Goal: Task Accomplishment & Management: Use online tool/utility

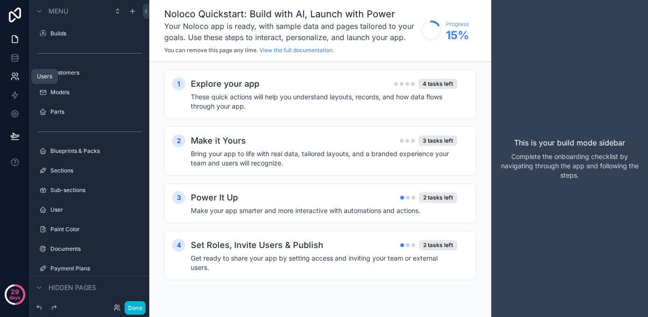
click at [14, 77] on icon at bounding box center [14, 76] width 9 height 9
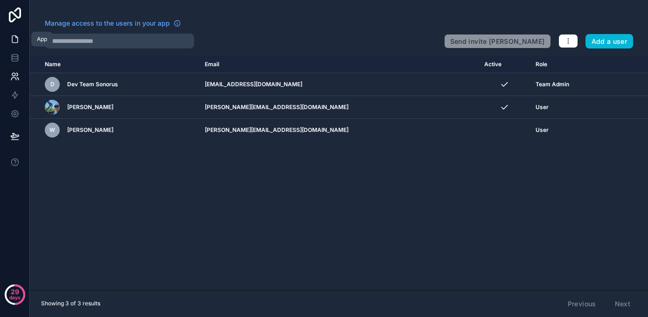
click at [15, 39] on icon at bounding box center [14, 39] width 9 height 9
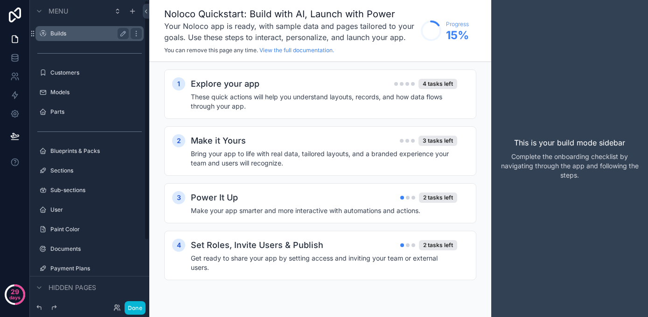
click at [64, 34] on label "Builds" at bounding box center [87, 33] width 75 height 7
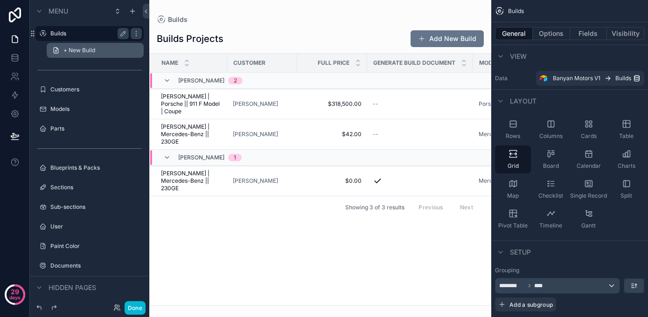
click at [77, 50] on span "+ New Build" at bounding box center [79, 50] width 32 height 7
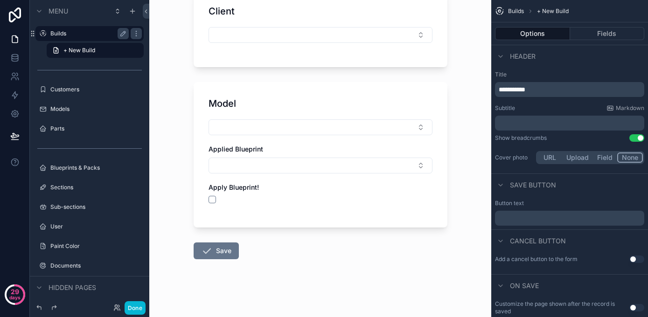
scroll to position [74, 0]
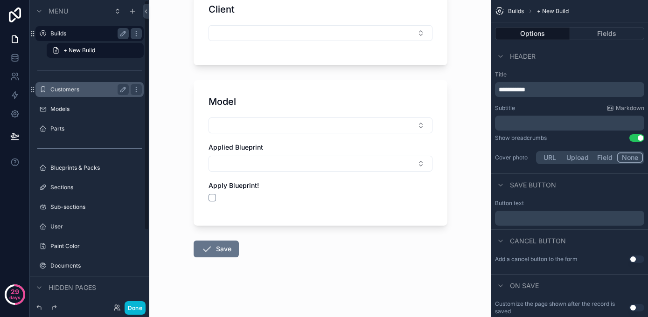
click at [71, 90] on label "Customers" at bounding box center [87, 89] width 75 height 7
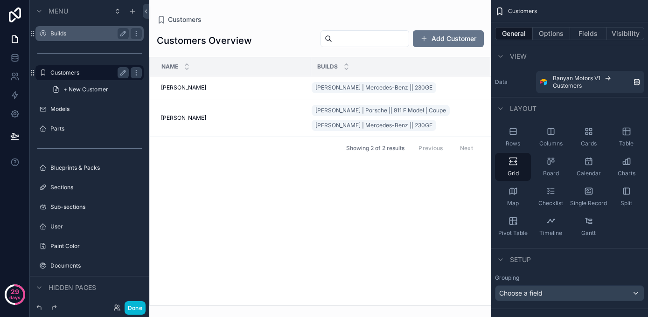
click at [71, 90] on span "+ New Customer" at bounding box center [85, 89] width 45 height 7
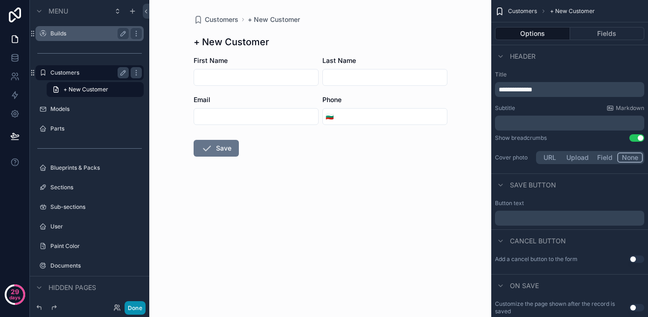
click at [134, 308] on button "Done" at bounding box center [135, 309] width 21 height 14
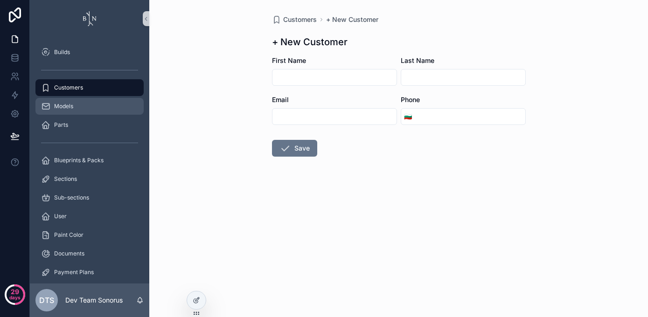
click at [70, 105] on span "Models" at bounding box center [63, 106] width 19 height 7
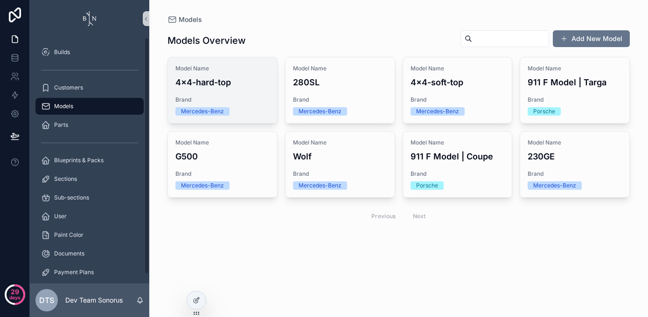
click at [244, 82] on h4 "4x4-hard-top" at bounding box center [223, 82] width 94 height 13
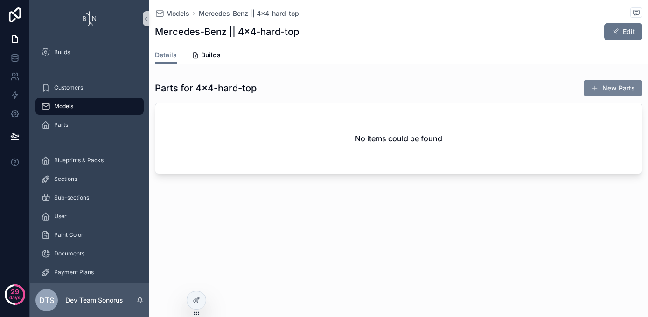
click at [612, 89] on button "New Parts" at bounding box center [613, 88] width 59 height 17
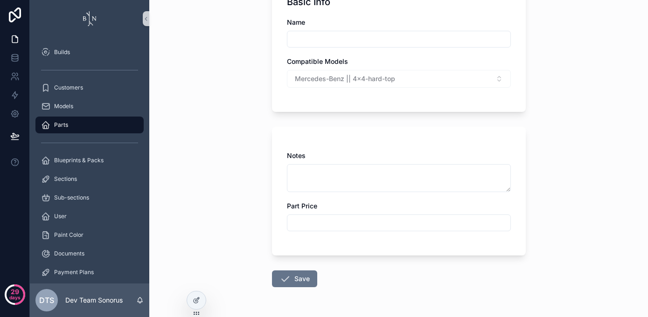
scroll to position [122, 0]
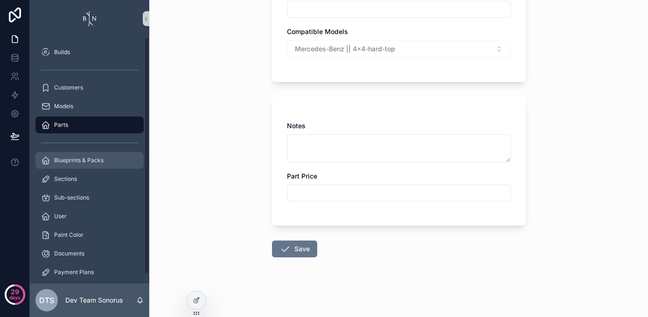
click at [71, 164] on div "Blueprints & Packs" at bounding box center [89, 160] width 97 height 15
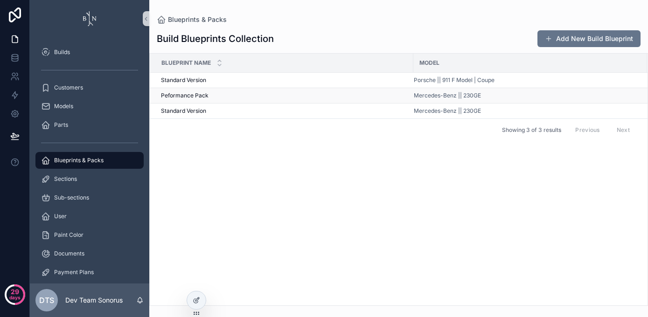
click at [177, 95] on span "Peformance Pack" at bounding box center [185, 95] width 48 height 7
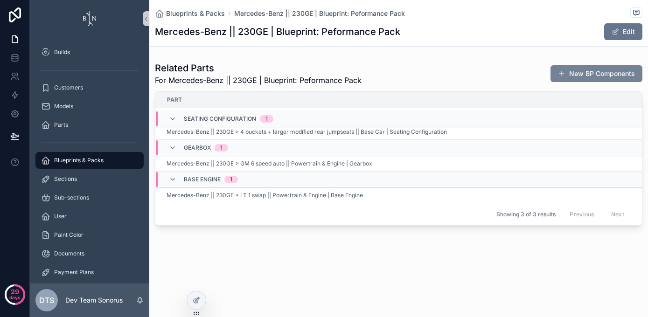
click at [571, 72] on button "New BP Components" at bounding box center [597, 73] width 92 height 17
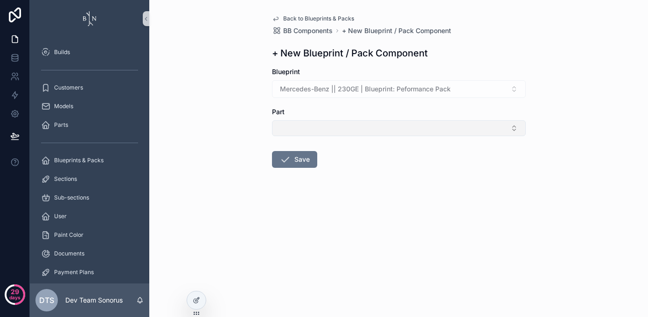
click at [419, 133] on button "Select Button" at bounding box center [399, 128] width 254 height 16
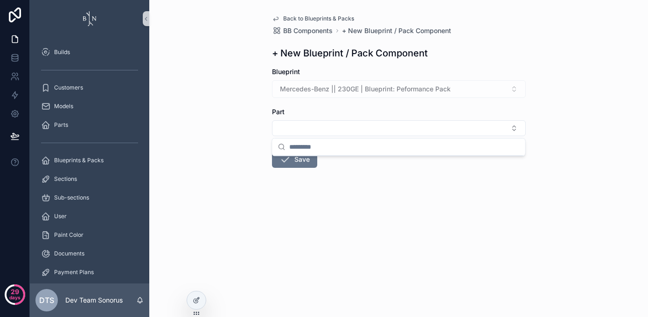
click at [205, 109] on div "Back to Blueprints & Packs BB Components + New Blueprint / Pack Component + New…" at bounding box center [398, 158] width 499 height 317
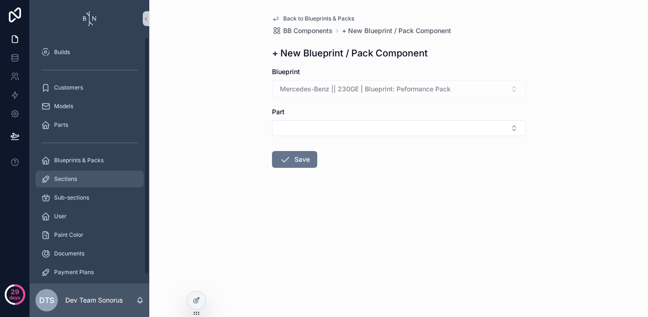
click at [64, 183] on span "Sections" at bounding box center [65, 179] width 23 height 7
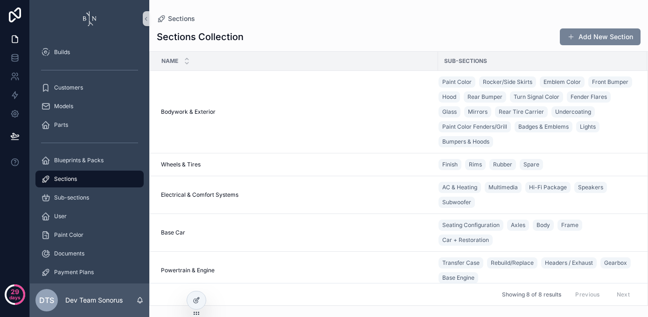
click at [609, 40] on button "Add New Section" at bounding box center [600, 36] width 81 height 17
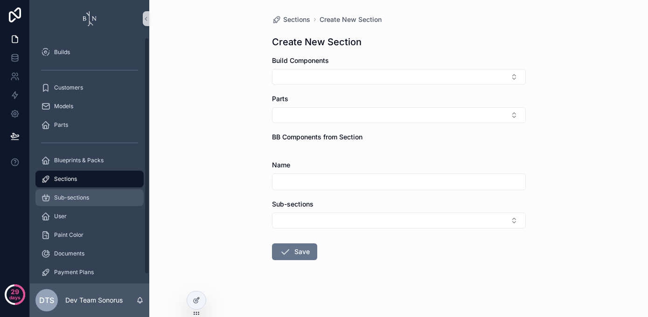
click at [81, 202] on div "Sub-sections" at bounding box center [89, 197] width 97 height 15
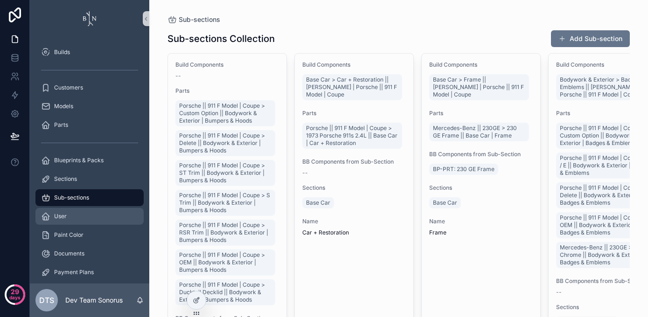
click at [67, 214] on div "User" at bounding box center [89, 216] width 97 height 15
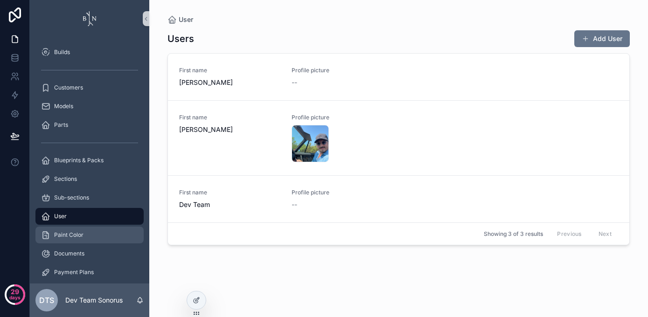
click at [58, 240] on div "Paint Color" at bounding box center [89, 235] width 97 height 15
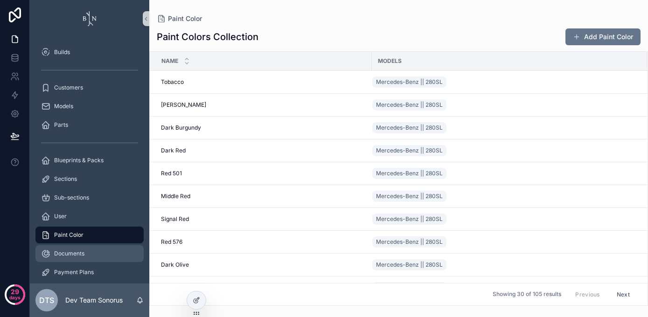
click at [60, 255] on span "Documents" at bounding box center [69, 253] width 30 height 7
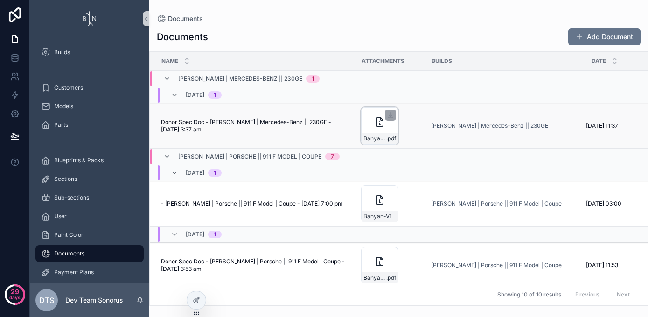
click at [377, 117] on icon "scrollable content" at bounding box center [379, 122] width 11 height 11
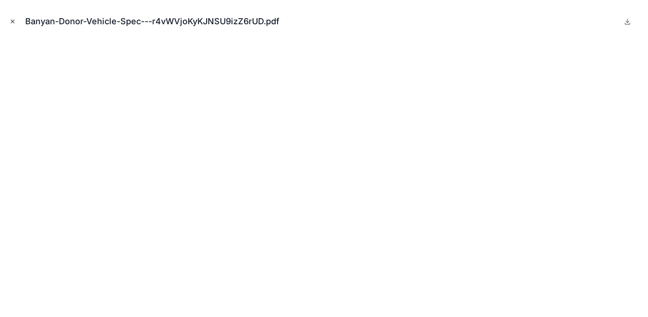
click at [11, 23] on icon "Close modal" at bounding box center [12, 21] width 7 height 7
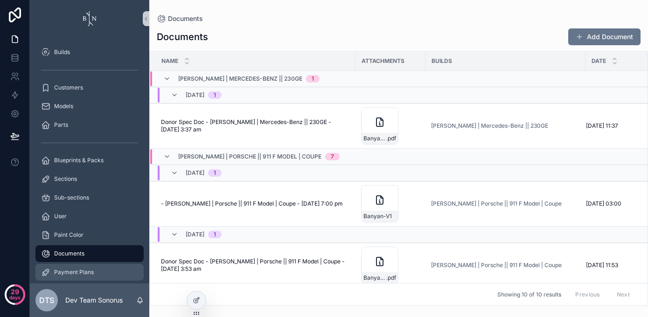
click at [70, 269] on span "Payment Plans" at bounding box center [74, 272] width 40 height 7
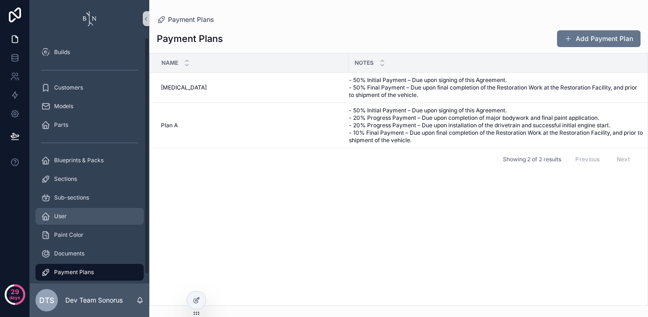
scroll to position [9, 0]
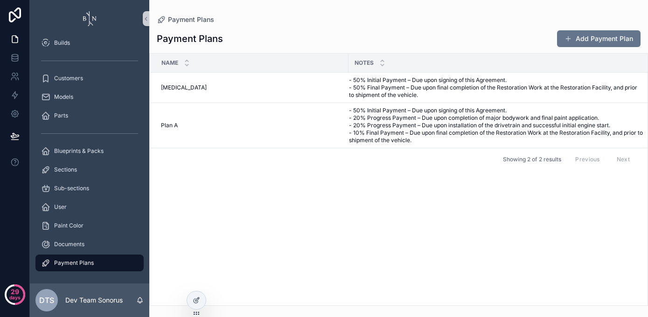
click at [259, 206] on div "Name Notes [MEDICAL_DATA] [MEDICAL_DATA] - 50% Initial Payment – Due upon signi…" at bounding box center [399, 180] width 498 height 252
click at [600, 38] on button "Add Payment Plan" at bounding box center [599, 38] width 84 height 17
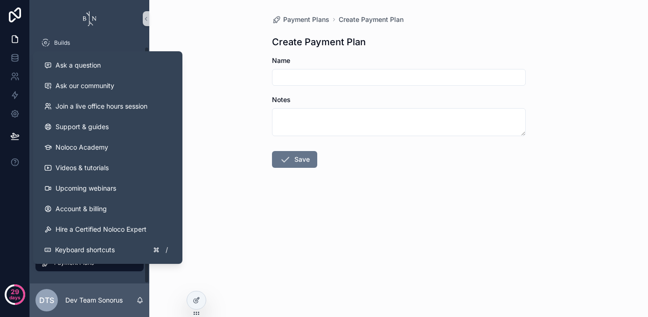
click at [8, 195] on div "29 days" at bounding box center [15, 158] width 30 height 317
